Goal: Check status: Check status

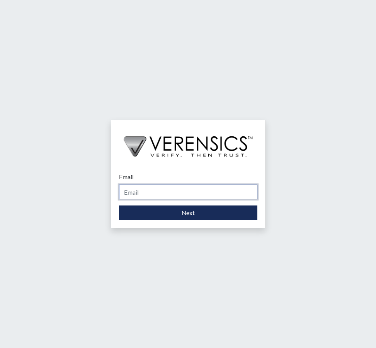
click at [182, 186] on input "Email" at bounding box center [188, 192] width 138 height 15
type input "[PERSON_NAME][EMAIL_ADDRESS][PERSON_NAME][DOMAIN_NAME]"
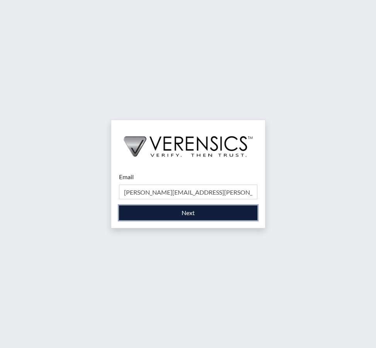
click at [184, 214] on button "Next" at bounding box center [188, 213] width 138 height 15
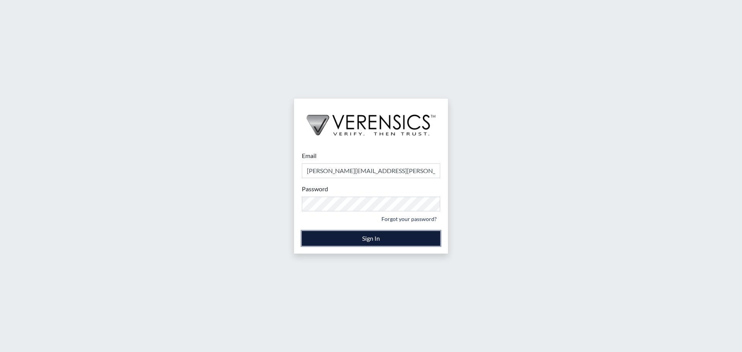
click at [372, 241] on button "Sign In" at bounding box center [371, 238] width 138 height 15
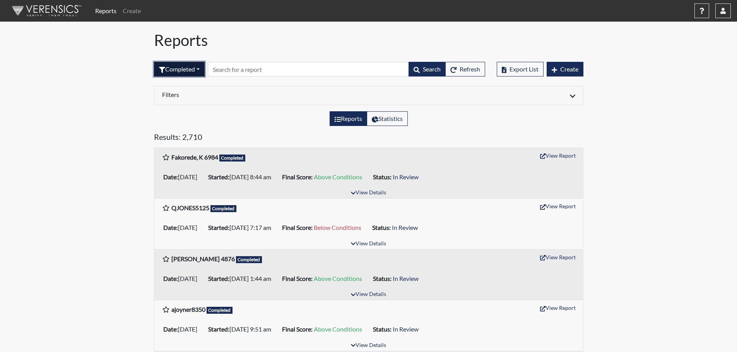
click at [199, 68] on button "Completed" at bounding box center [179, 69] width 51 height 15
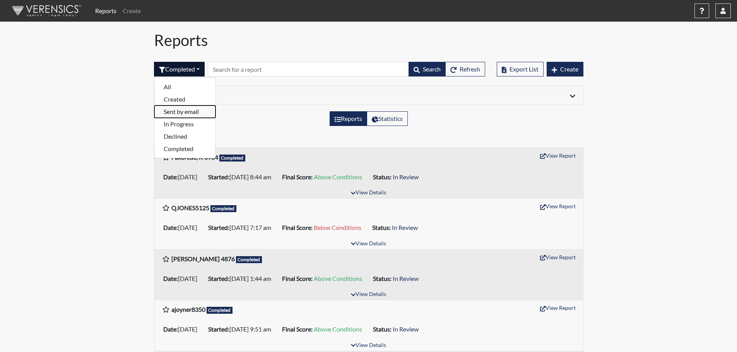
click at [189, 113] on button "Sent by email" at bounding box center [184, 112] width 61 height 12
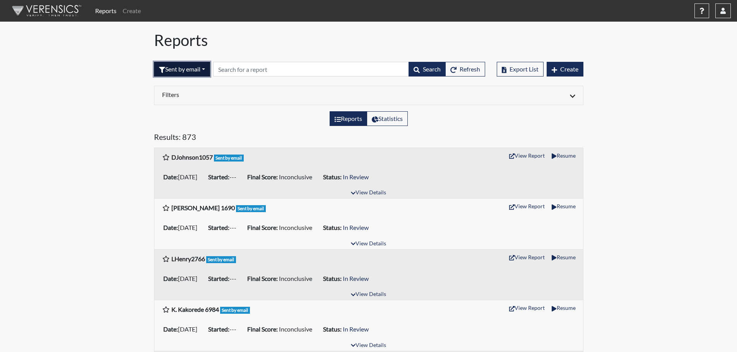
click at [206, 68] on button "Sent by email" at bounding box center [182, 69] width 56 height 15
click at [182, 113] on button "Sent by email" at bounding box center [184, 112] width 61 height 12
click at [206, 68] on button "Sent by email" at bounding box center [182, 69] width 56 height 15
click at [186, 123] on button "In Progress" at bounding box center [184, 124] width 61 height 12
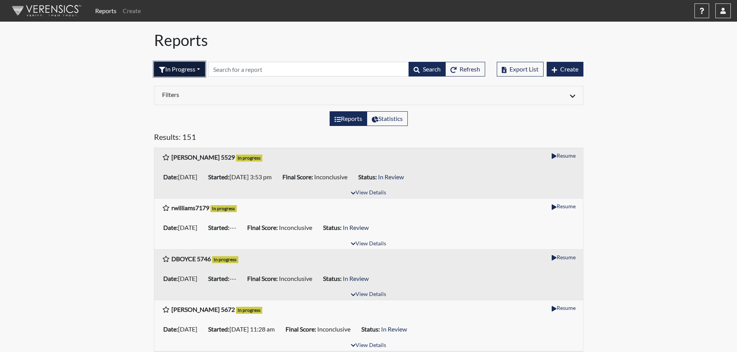
click at [201, 68] on button "In Progress" at bounding box center [179, 69] width 51 height 15
click at [184, 149] on button "Completed" at bounding box center [184, 149] width 61 height 12
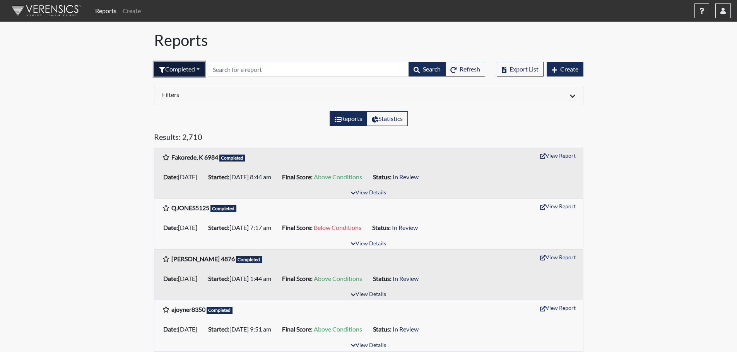
click at [200, 67] on button "Completed" at bounding box center [179, 69] width 51 height 15
